Goal: Transaction & Acquisition: Purchase product/service

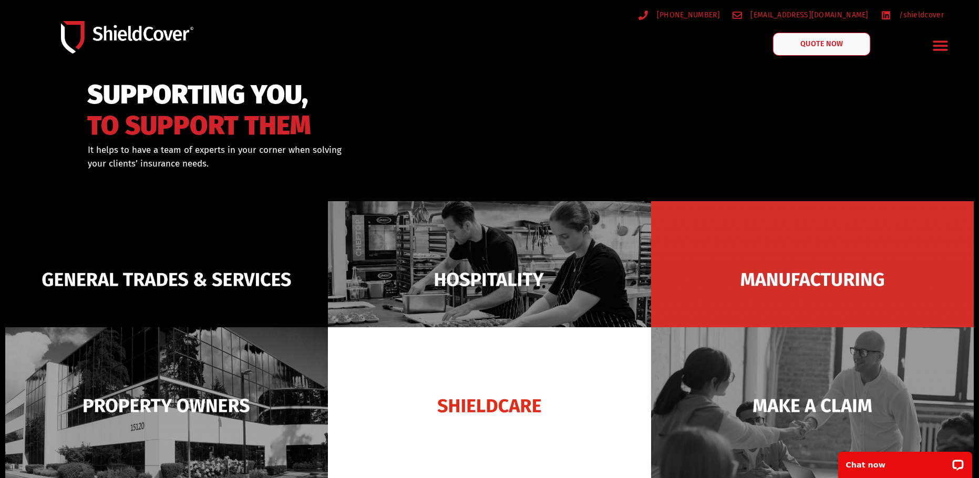
click at [809, 45] on span "QUOTE NOW" at bounding box center [821, 43] width 42 height 7
click at [817, 47] on span "QUOTE NOW" at bounding box center [821, 43] width 42 height 7
